Goal: Task Accomplishment & Management: Use online tool/utility

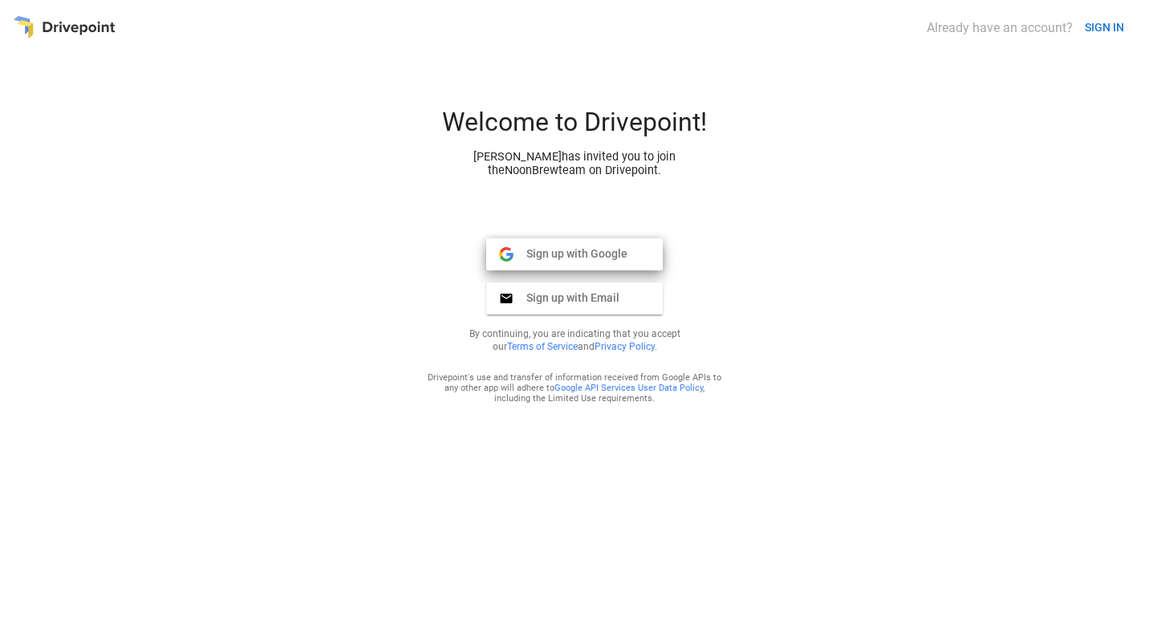
click at [553, 254] on span "Sign up with Google" at bounding box center [571, 253] width 114 height 14
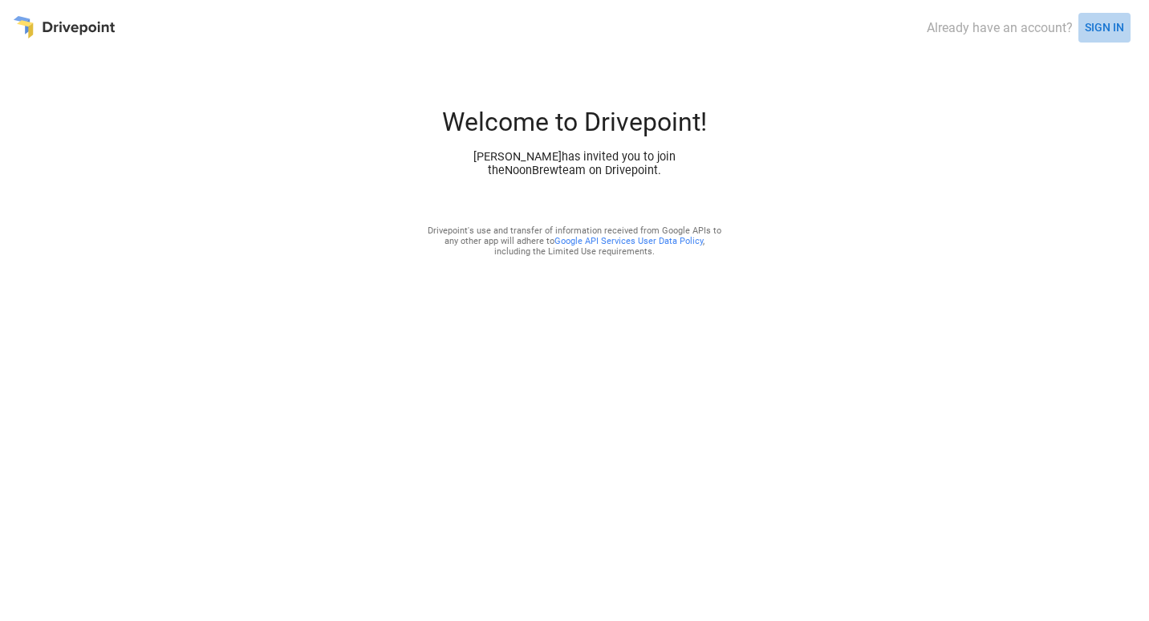
click at [1104, 31] on button "SIGN IN" at bounding box center [1105, 28] width 52 height 30
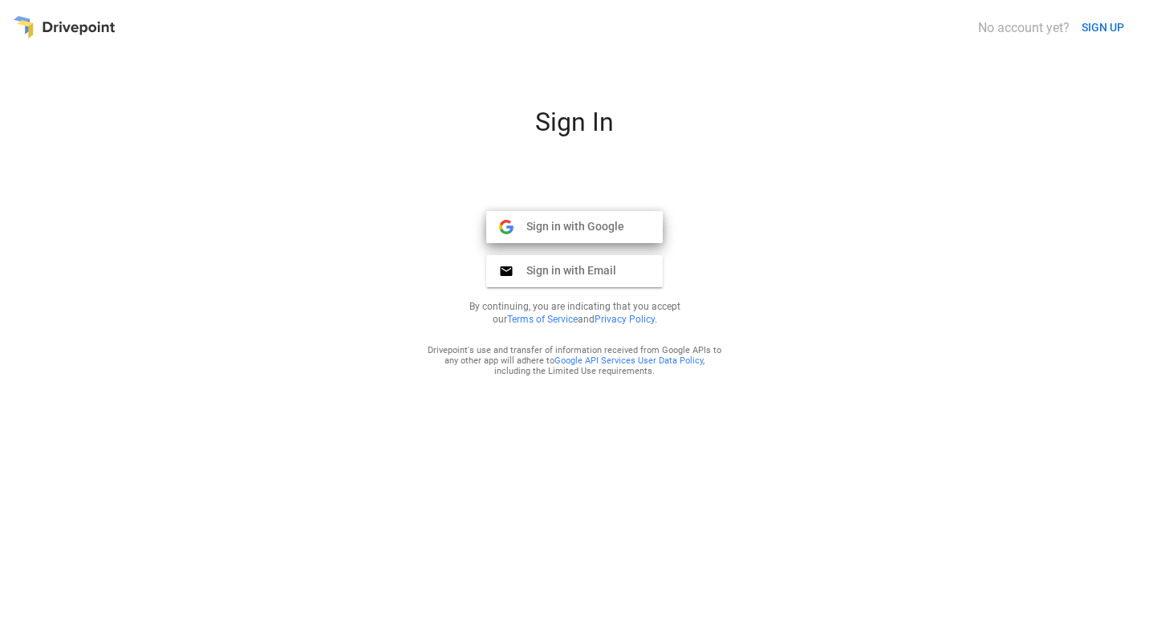
click at [595, 230] on span "Sign in with Google" at bounding box center [569, 226] width 111 height 14
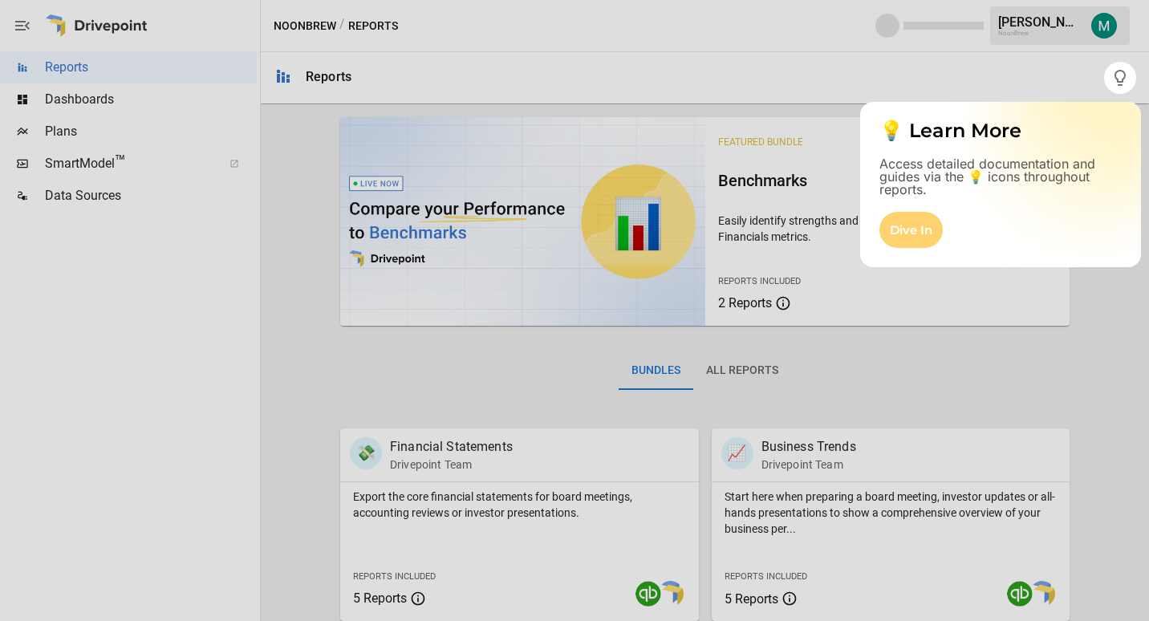
click at [911, 229] on div "Dive In" at bounding box center [911, 230] width 63 height 36
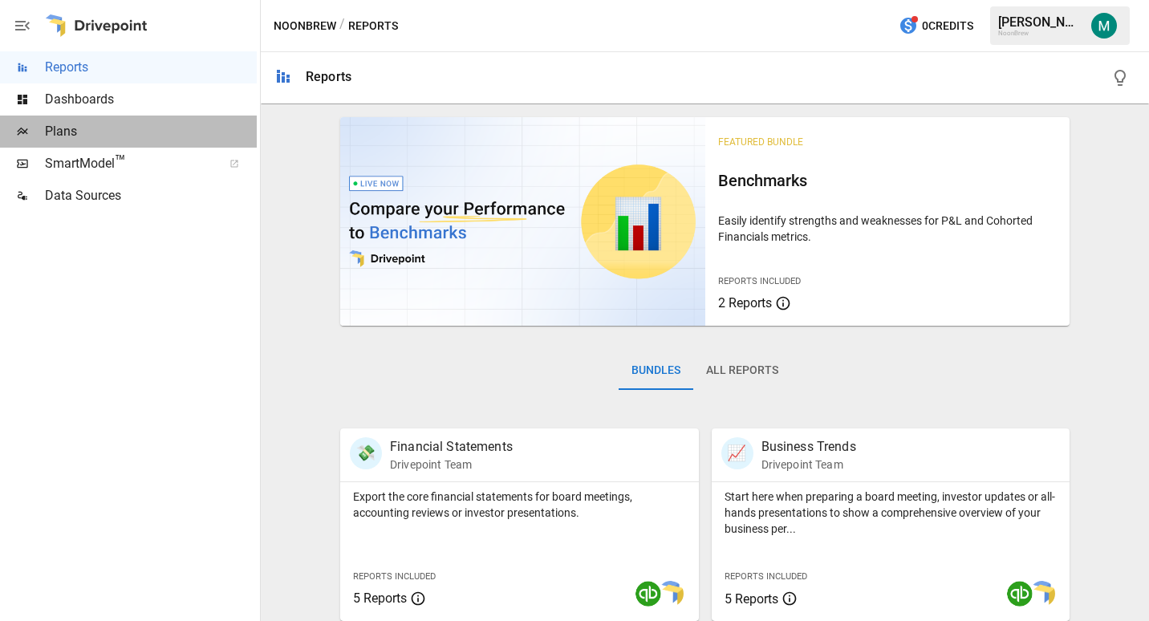
click at [87, 132] on span "Plans" at bounding box center [151, 131] width 212 height 19
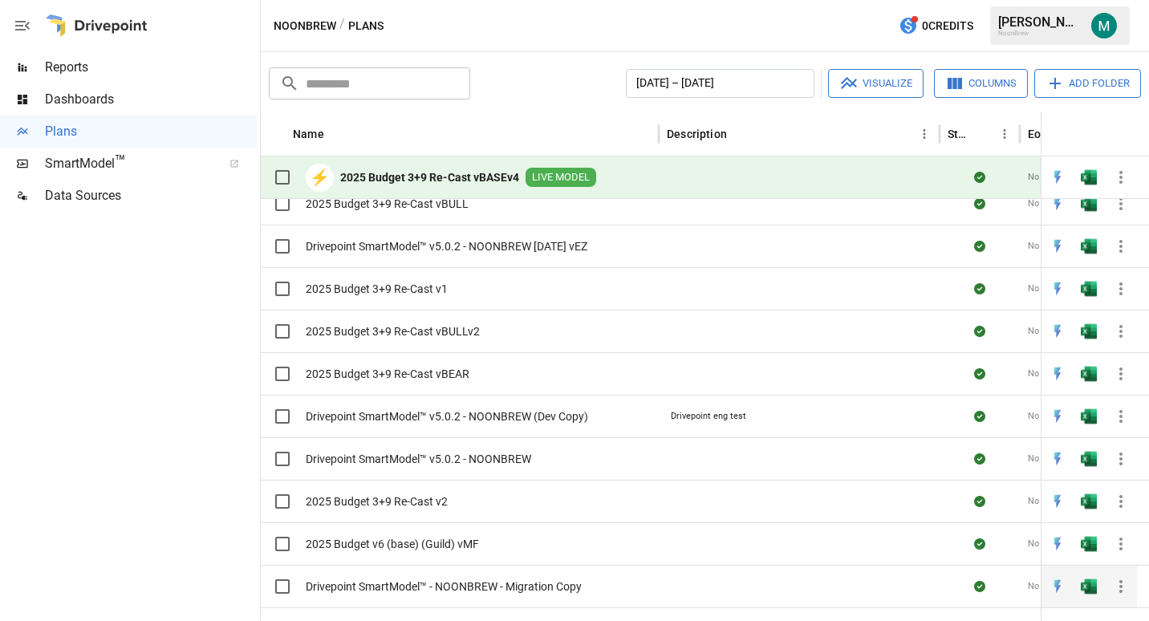
scroll to position [263, 3]
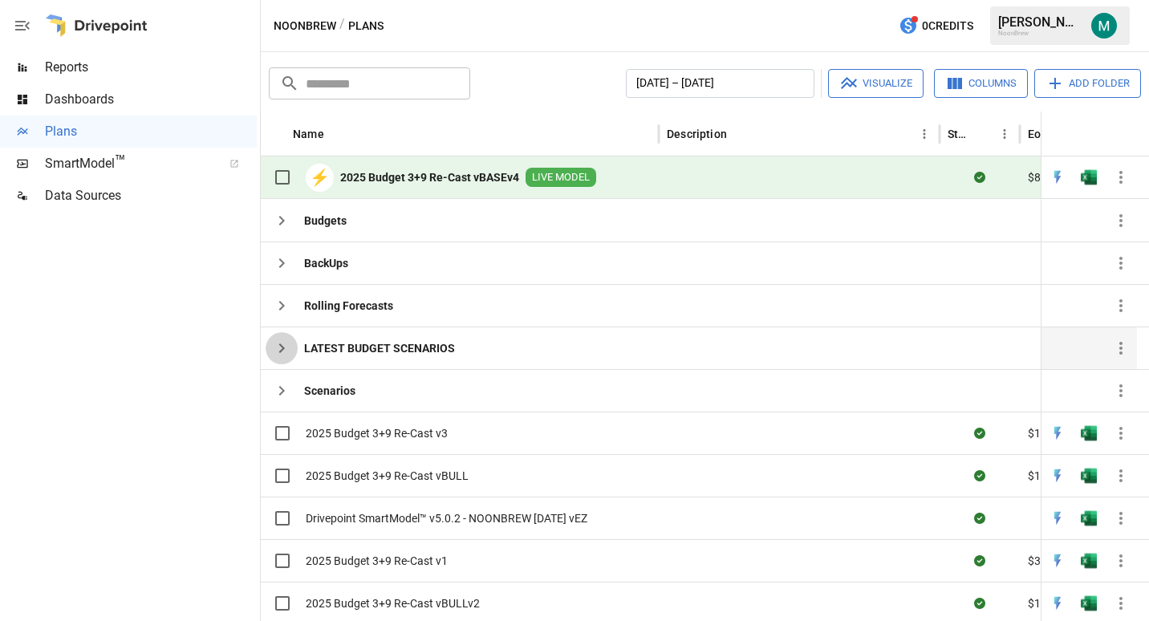
click at [281, 345] on icon "button" at bounding box center [282, 349] width 6 height 10
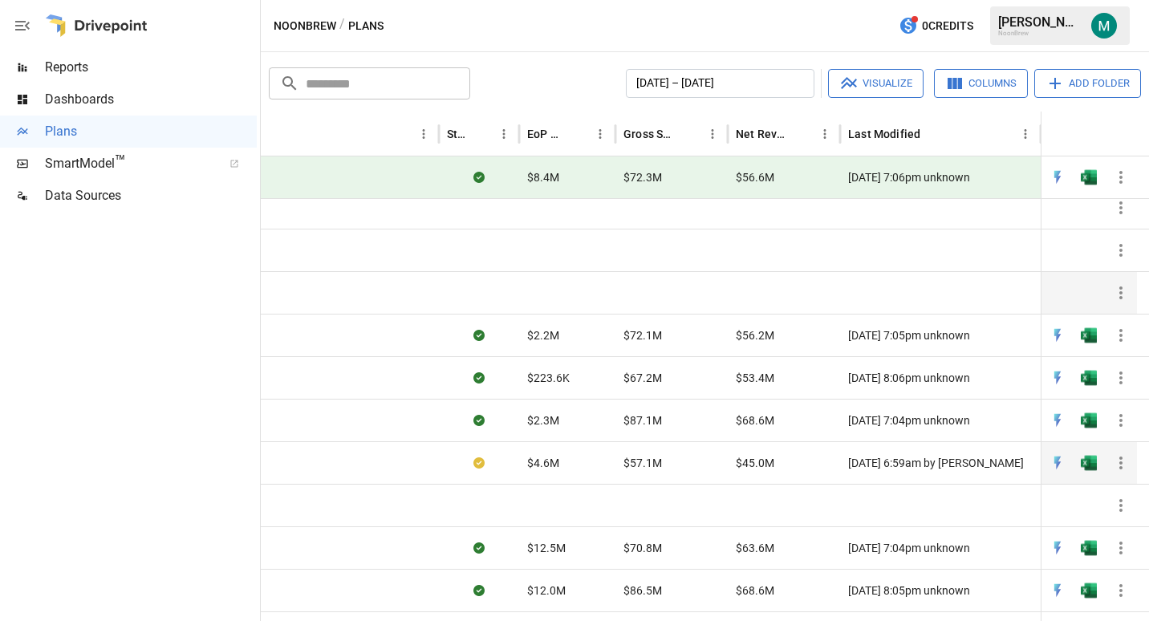
click at [1116, 458] on icon "button" at bounding box center [1121, 463] width 19 height 19
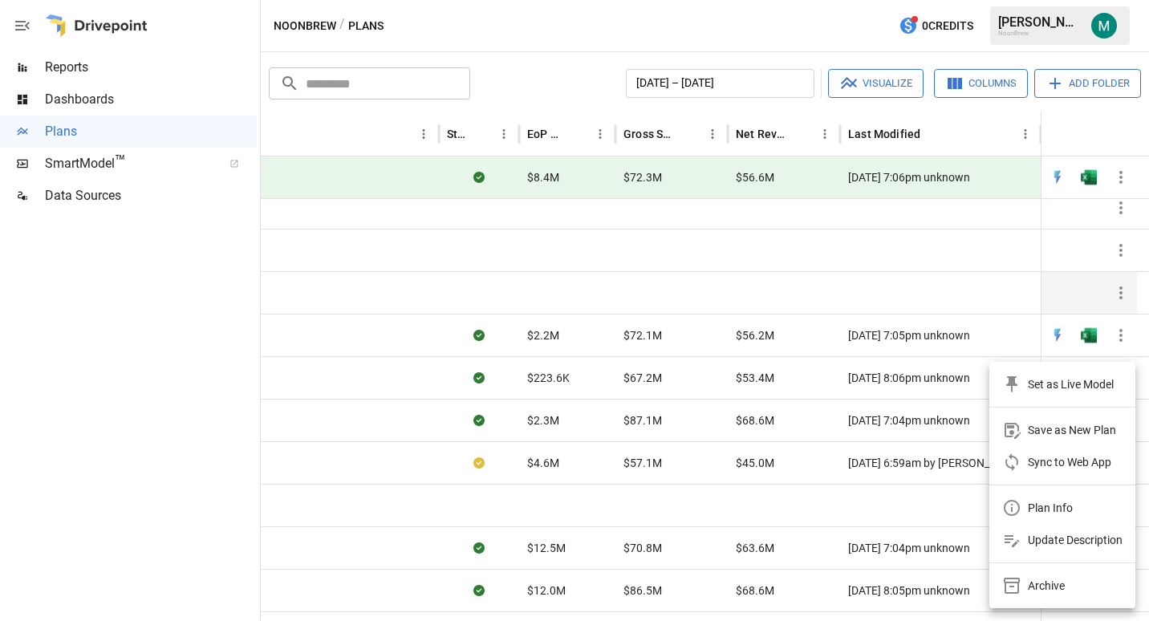
click at [812, 466] on div at bounding box center [574, 310] width 1149 height 621
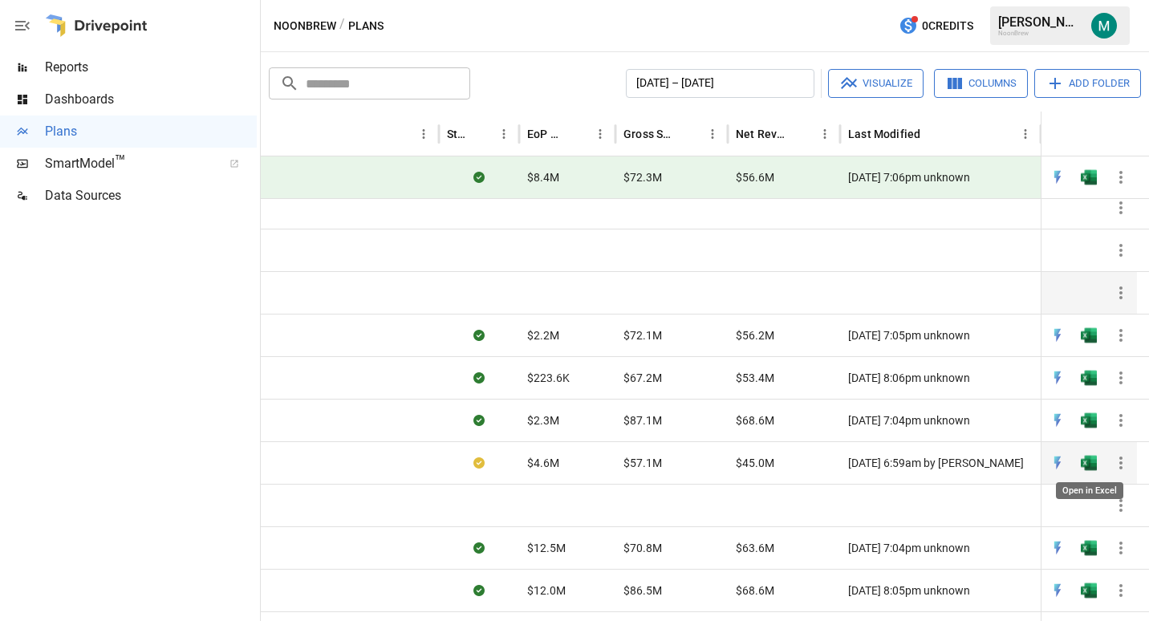
click at [1090, 344] on img "Open in Excel" at bounding box center [1089, 335] width 16 height 16
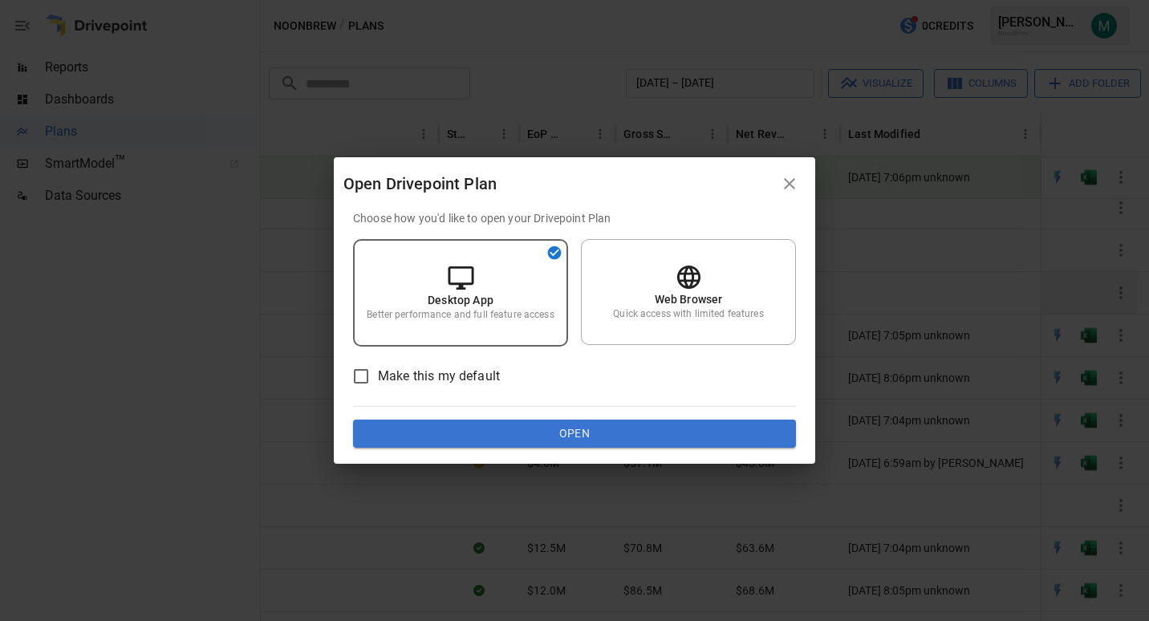
click at [434, 375] on span "Make this my default" at bounding box center [439, 376] width 122 height 19
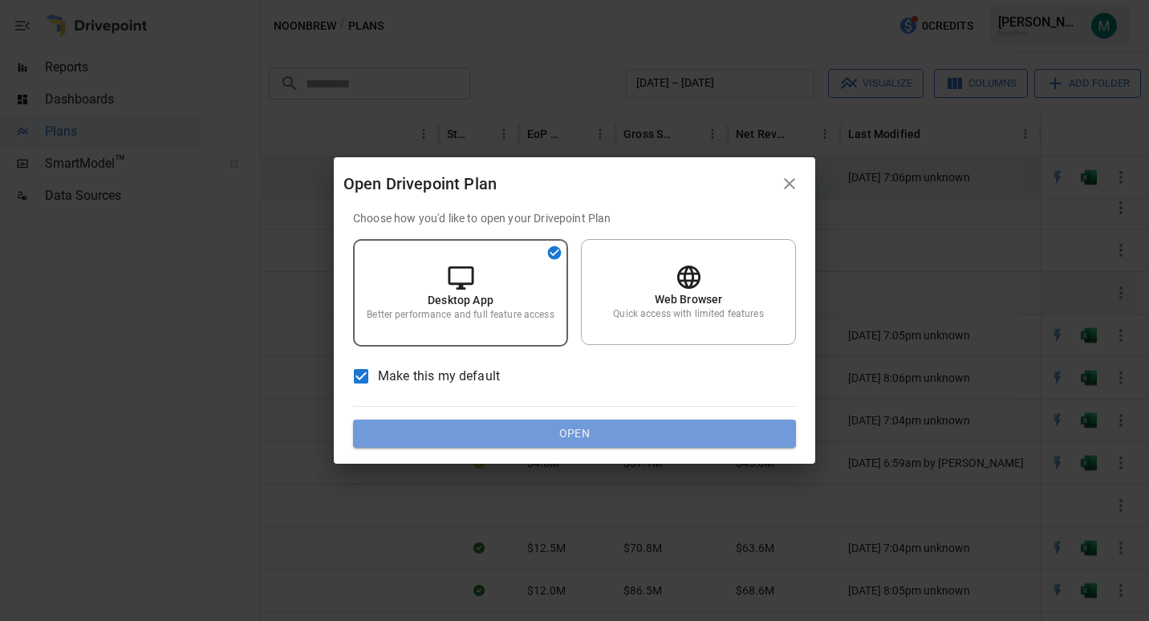
click at [550, 438] on button "Open" at bounding box center [574, 434] width 443 height 29
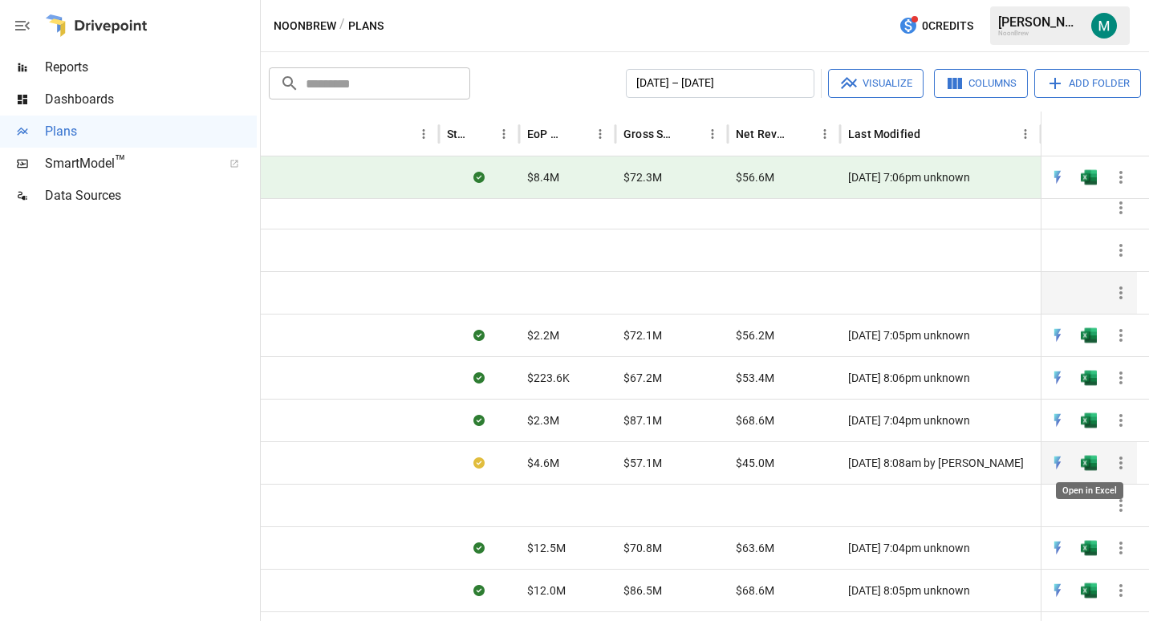
click at [1086, 344] on img "Open in Excel" at bounding box center [1089, 335] width 16 height 16
click at [1057, 344] on img "Open in Quick Edit" at bounding box center [1058, 335] width 16 height 16
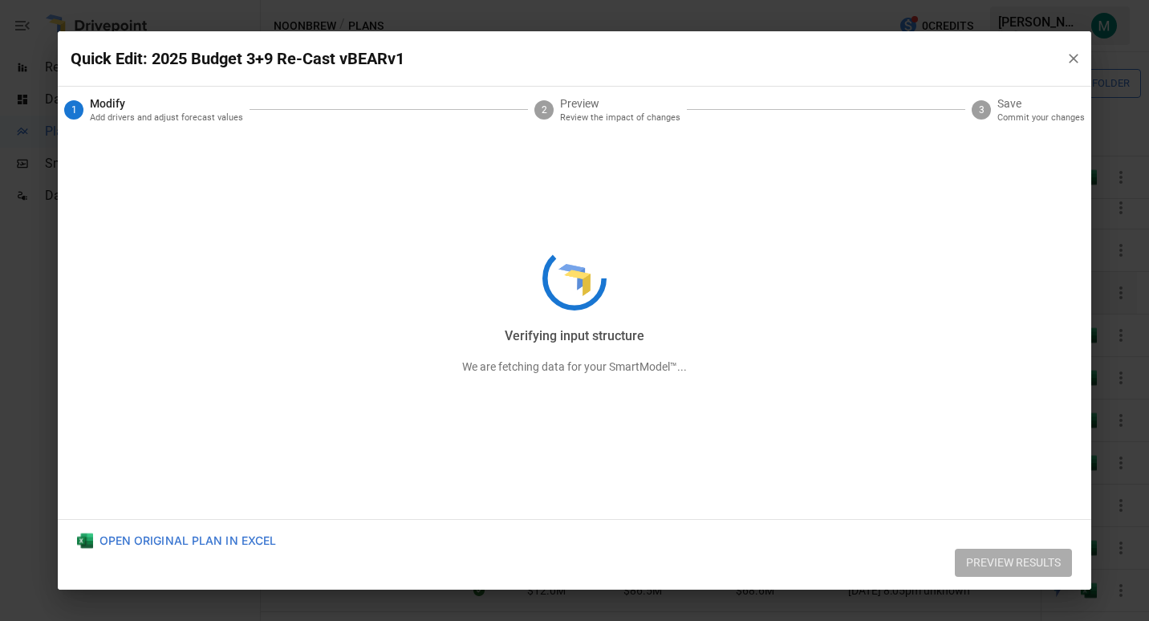
click at [1074, 60] on div "Verifying input structure We are fetching data for your SmartModel™..." at bounding box center [575, 310] width 1035 height 559
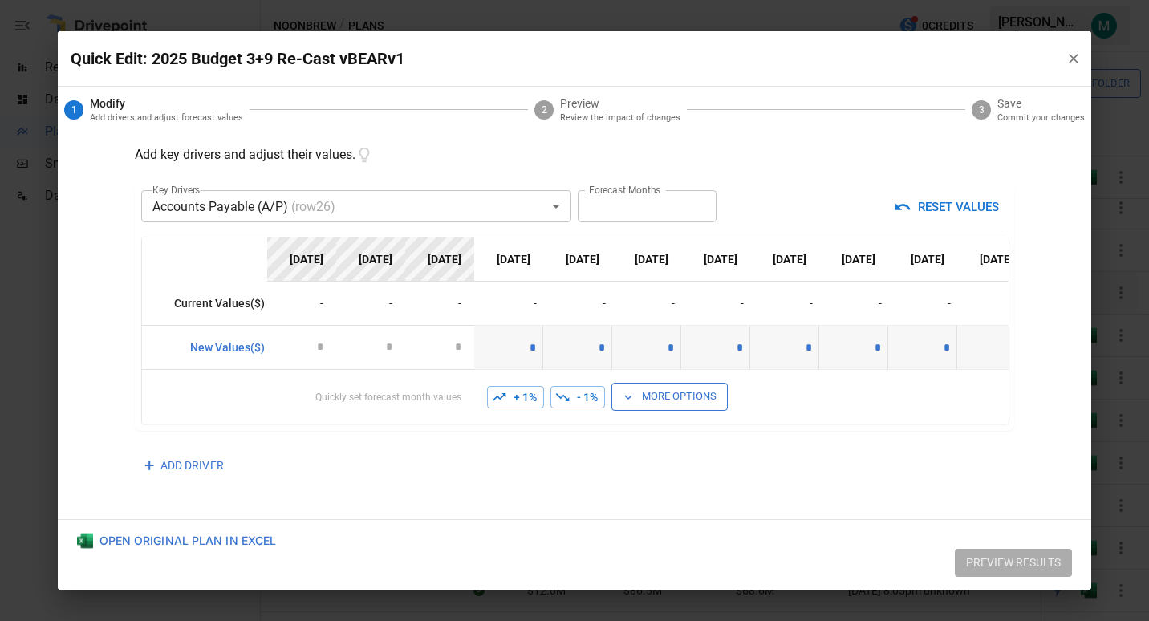
click at [1074, 51] on icon "button" at bounding box center [1074, 59] width 16 height 16
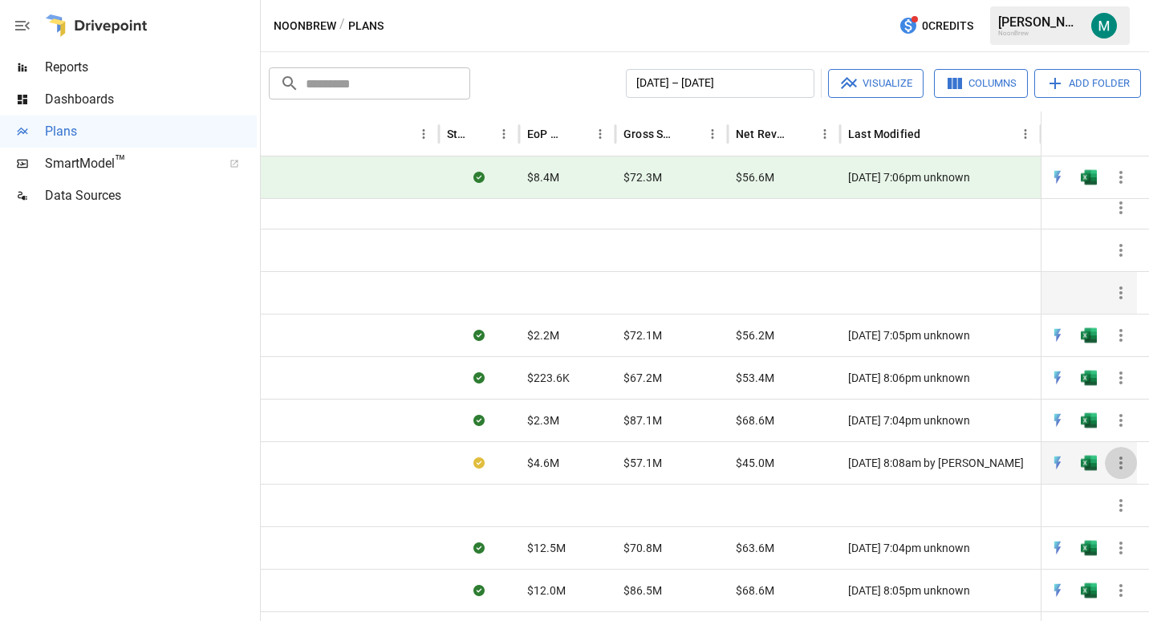
click at [1121, 466] on icon "button" at bounding box center [1121, 463] width 19 height 19
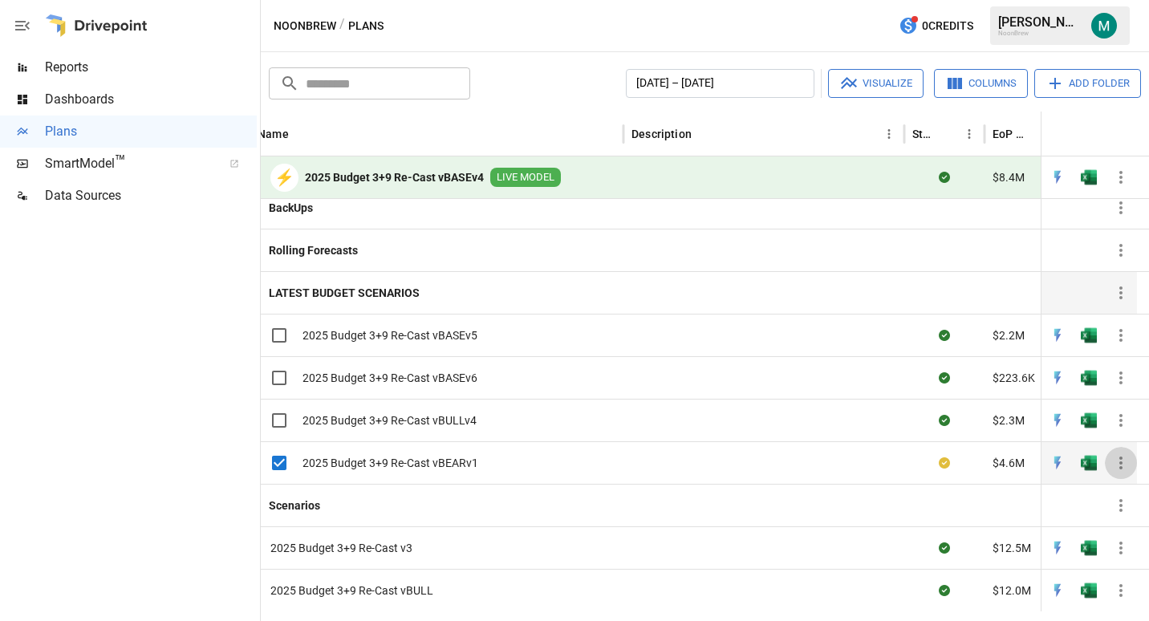
scroll to position [0, 0]
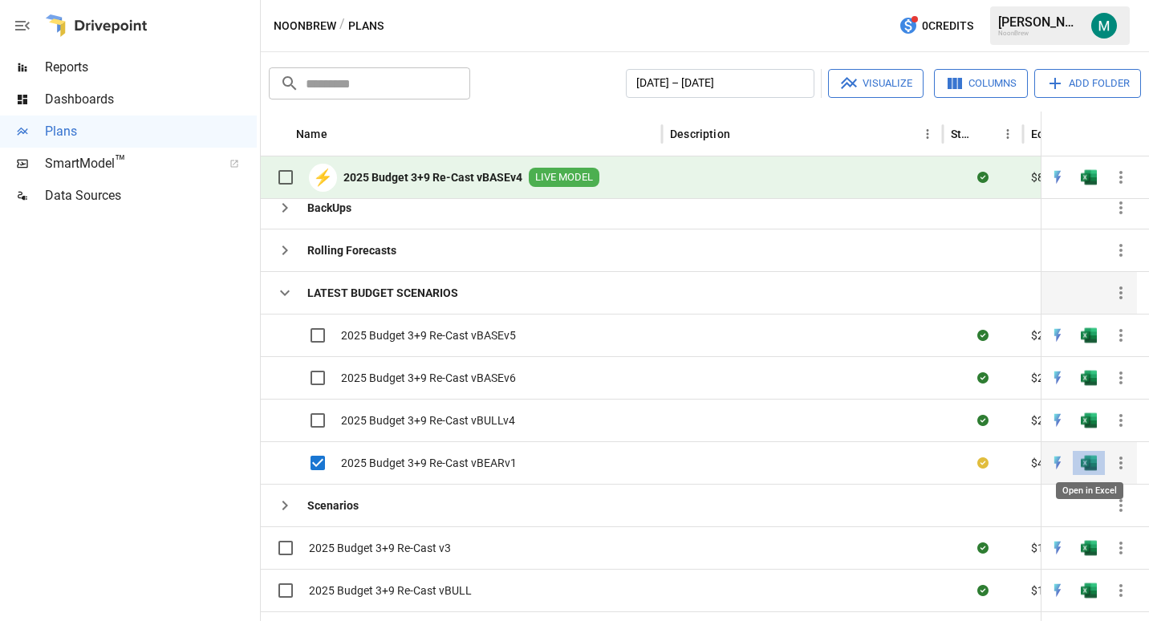
click at [1087, 344] on img "Open in Excel" at bounding box center [1089, 335] width 16 height 16
click at [1088, 344] on img "Open in Excel" at bounding box center [1089, 335] width 16 height 16
